Goal: Task Accomplishment & Management: Complete application form

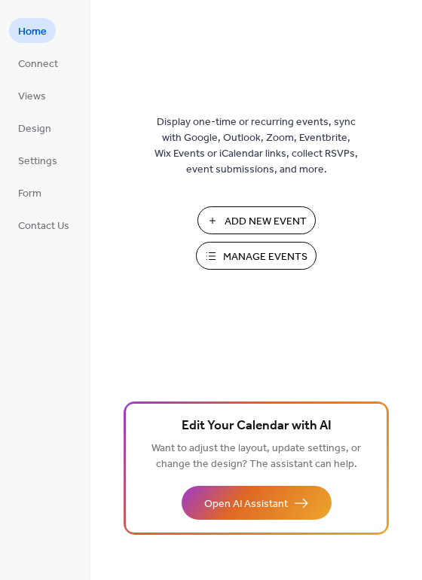
click at [229, 210] on button "Add New Event" at bounding box center [256, 220] width 118 height 28
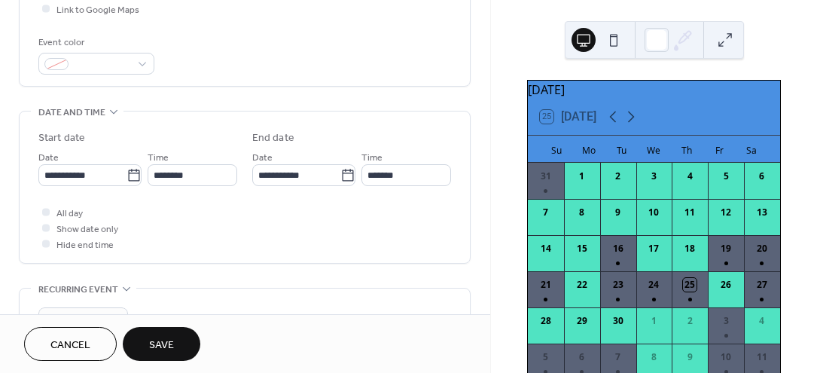
scroll to position [391, 0]
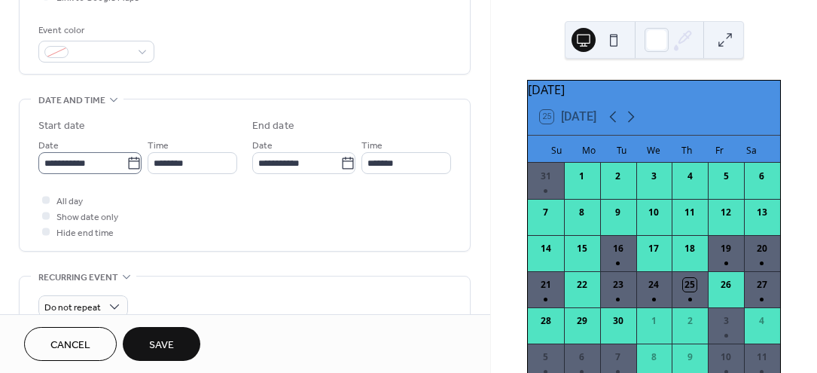
type input "**********"
click at [123, 170] on label "**********" at bounding box center [89, 163] width 103 height 22
click at [123, 170] on input "**********" at bounding box center [82, 163] width 88 height 22
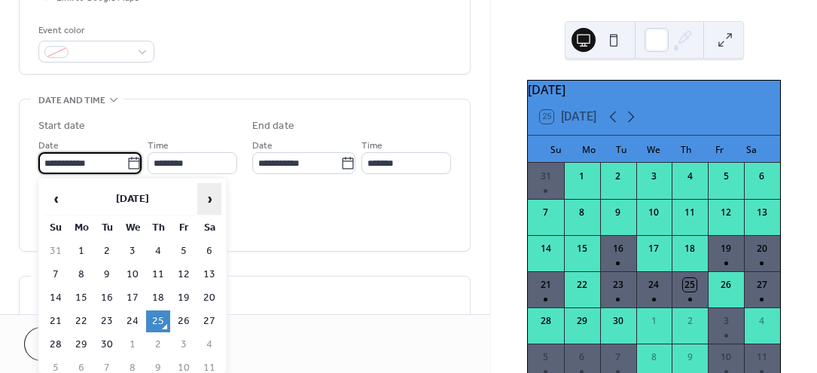
click at [208, 195] on span "›" at bounding box center [209, 199] width 23 height 30
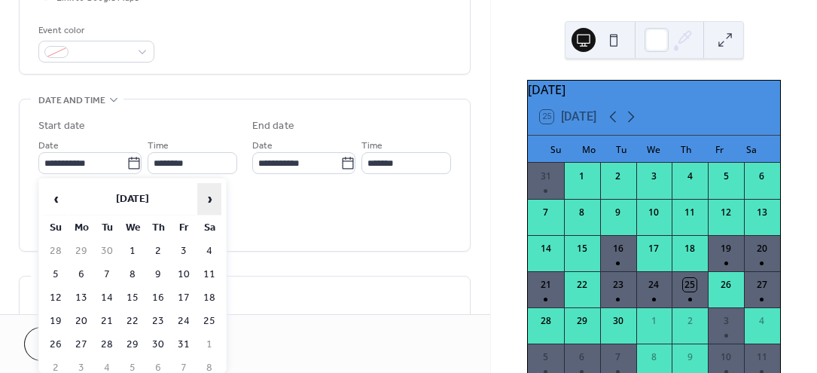
click at [208, 195] on span "›" at bounding box center [209, 199] width 23 height 30
click at [208, 196] on span "›" at bounding box center [209, 199] width 23 height 30
click at [209, 196] on span "›" at bounding box center [209, 199] width 23 height 30
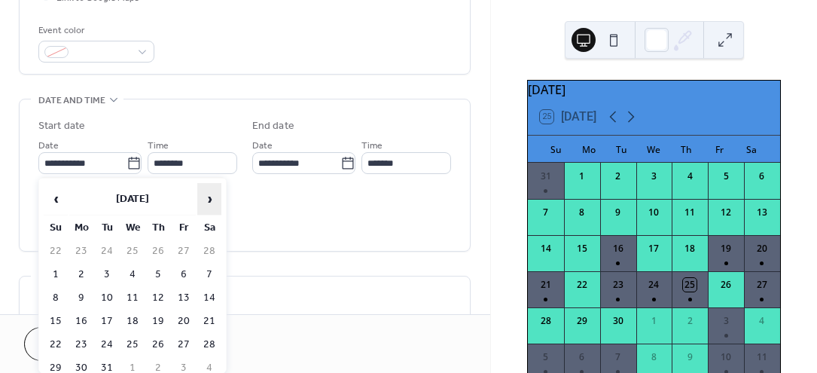
click at [210, 196] on span "›" at bounding box center [209, 199] width 23 height 30
click at [216, 319] on td "25" at bounding box center [209, 321] width 24 height 22
type input "**********"
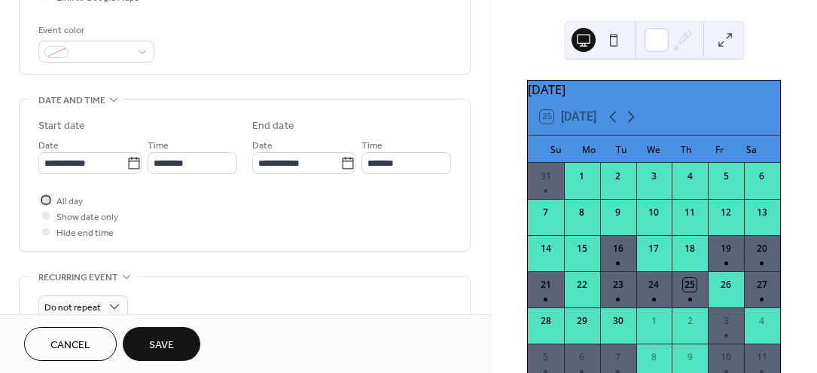
click at [46, 197] on div at bounding box center [46, 200] width 8 height 8
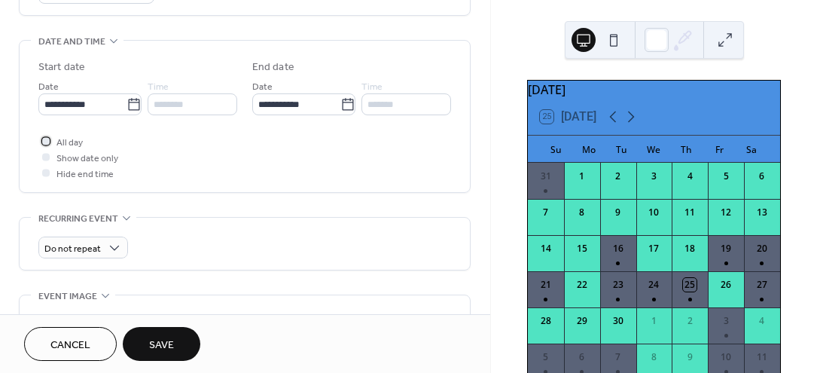
scroll to position [456, 0]
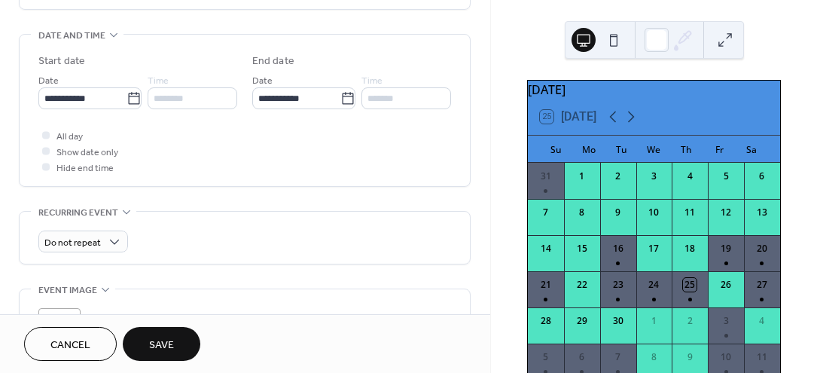
click at [172, 350] on span "Save" at bounding box center [161, 345] width 25 height 16
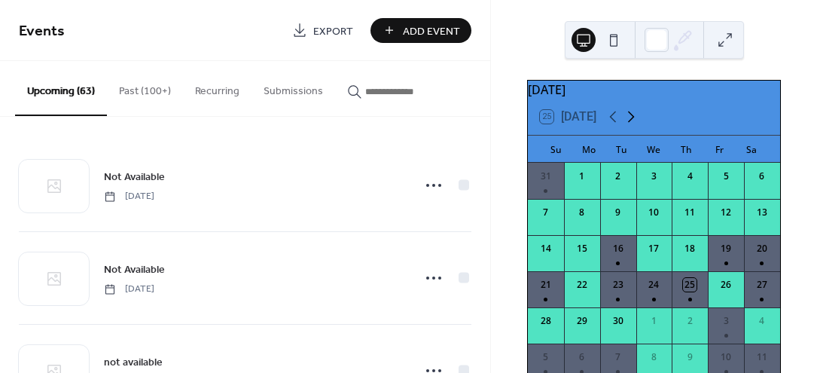
click at [632, 121] on icon at bounding box center [631, 116] width 7 height 11
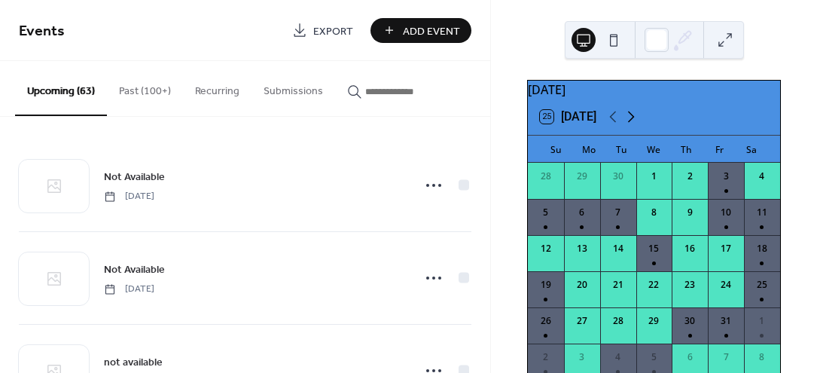
click at [632, 121] on icon at bounding box center [631, 116] width 7 height 11
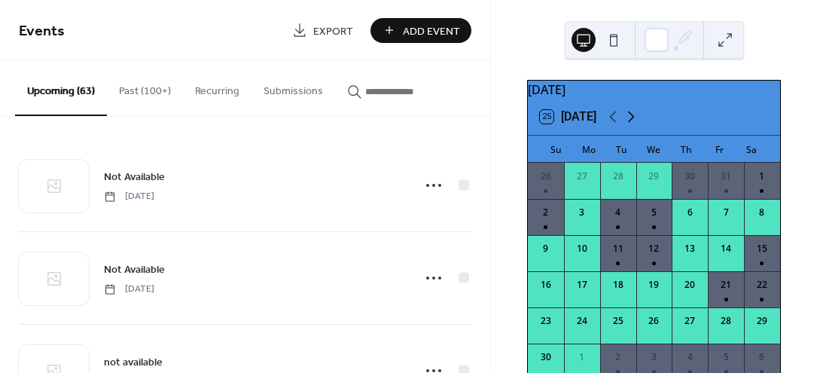
click at [632, 121] on icon at bounding box center [631, 116] width 7 height 11
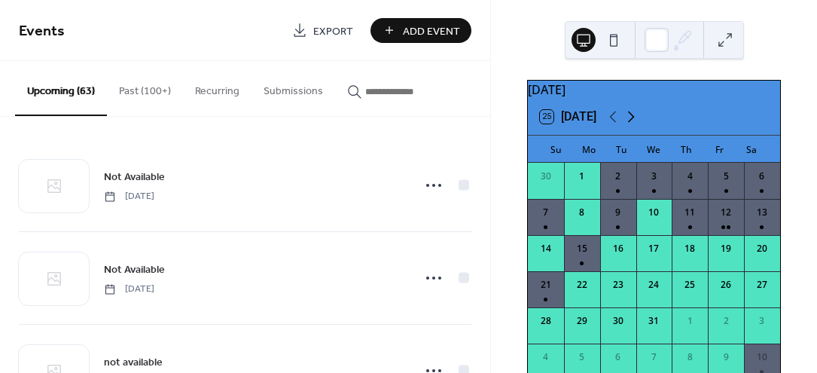
click at [632, 121] on icon at bounding box center [631, 116] width 7 height 11
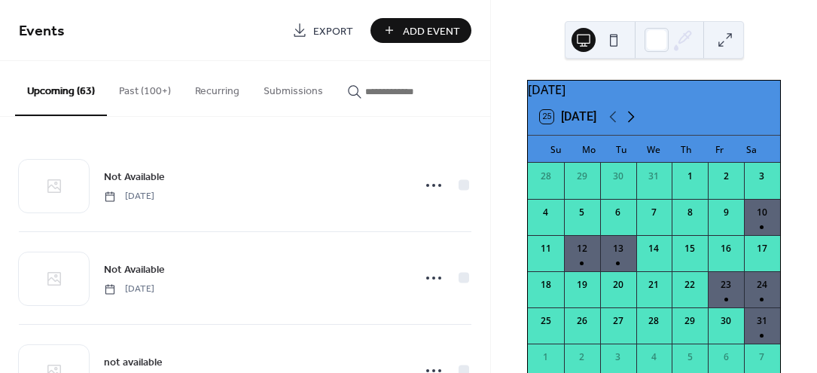
click at [632, 121] on icon at bounding box center [631, 117] width 18 height 18
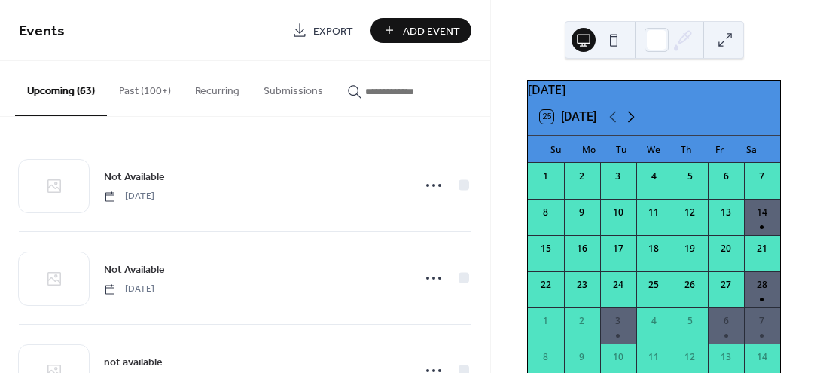
click at [632, 121] on icon at bounding box center [631, 117] width 18 height 18
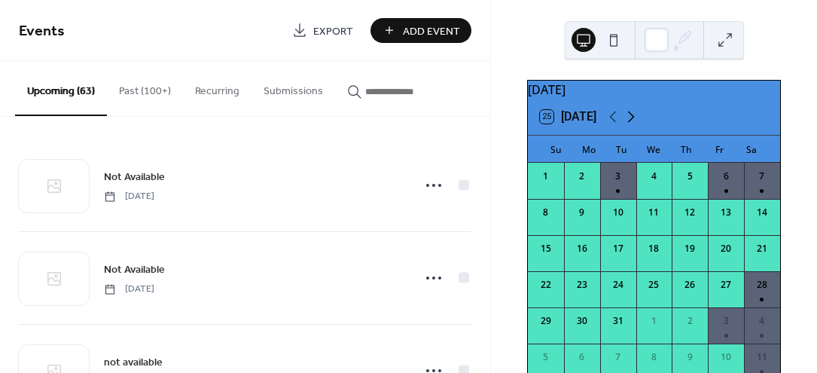
click at [632, 121] on icon at bounding box center [631, 117] width 18 height 18
